Goal: Find contact information: Find contact information

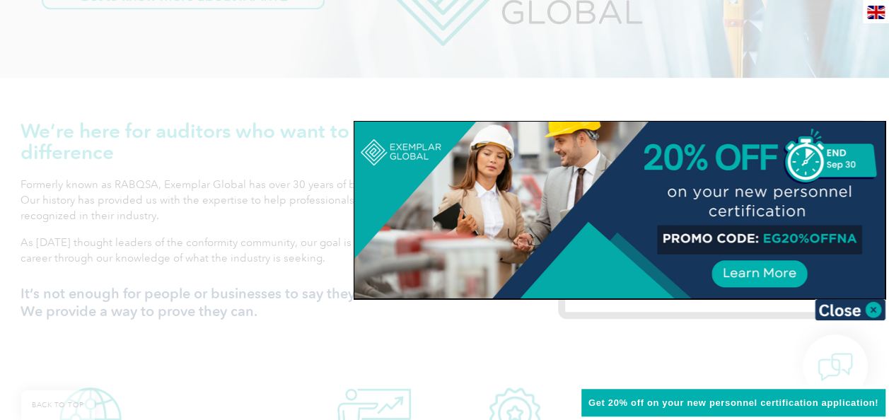
scroll to position [462, 0]
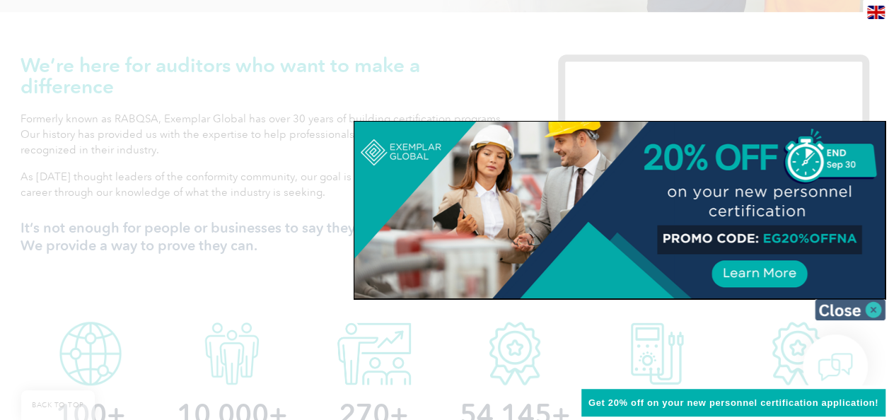
click at [877, 310] on img at bounding box center [850, 309] width 71 height 21
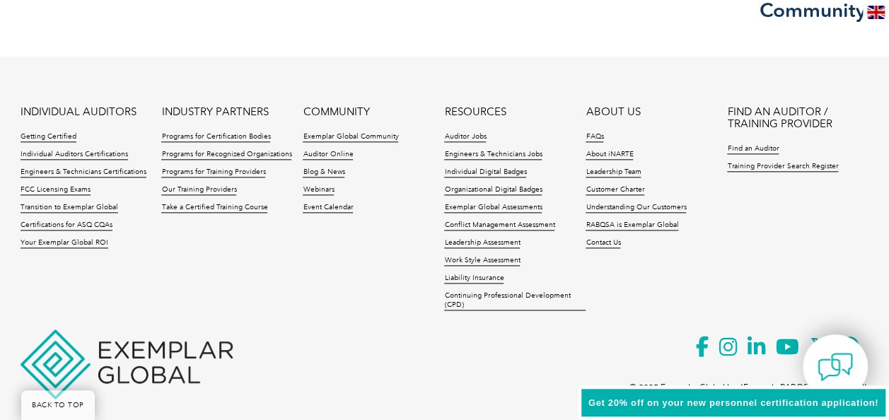
scroll to position [3451, 0]
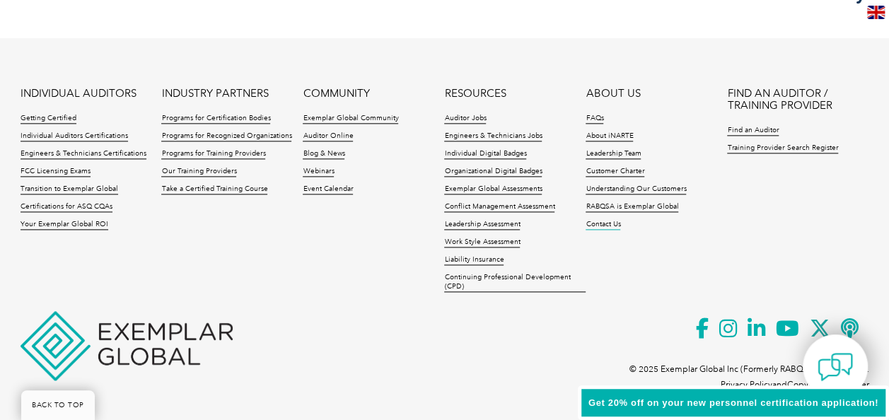
click at [605, 223] on link "Contact Us" at bounding box center [603, 225] width 35 height 10
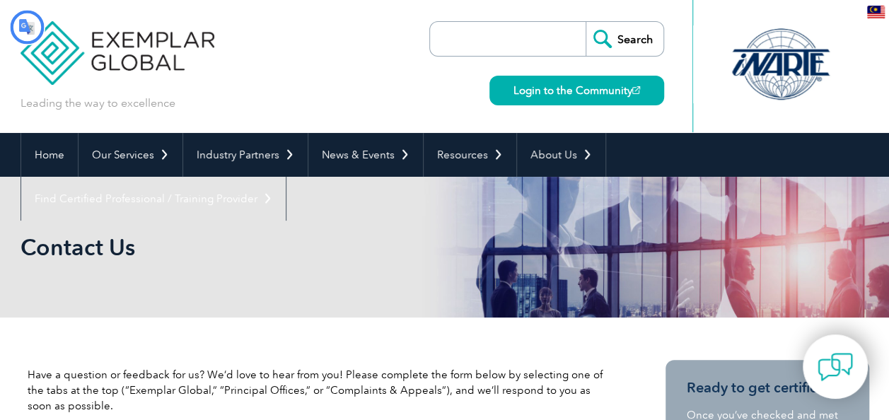
type input "Cari"
type input "Hantar"
